Goal: Information Seeking & Learning: Understand process/instructions

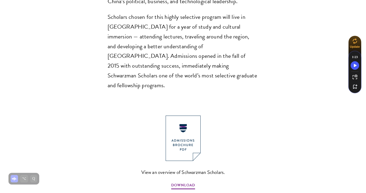
scroll to position [611, 0]
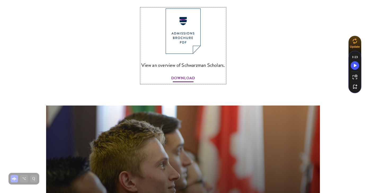
click at [186, 75] on span "DOWNLOAD" at bounding box center [183, 79] width 24 height 8
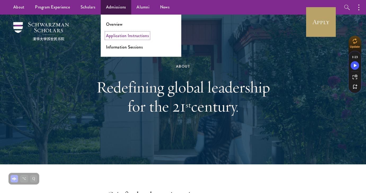
click at [114, 35] on link "Application Instructions" at bounding box center [127, 36] width 43 height 6
